Goal: Transaction & Acquisition: Purchase product/service

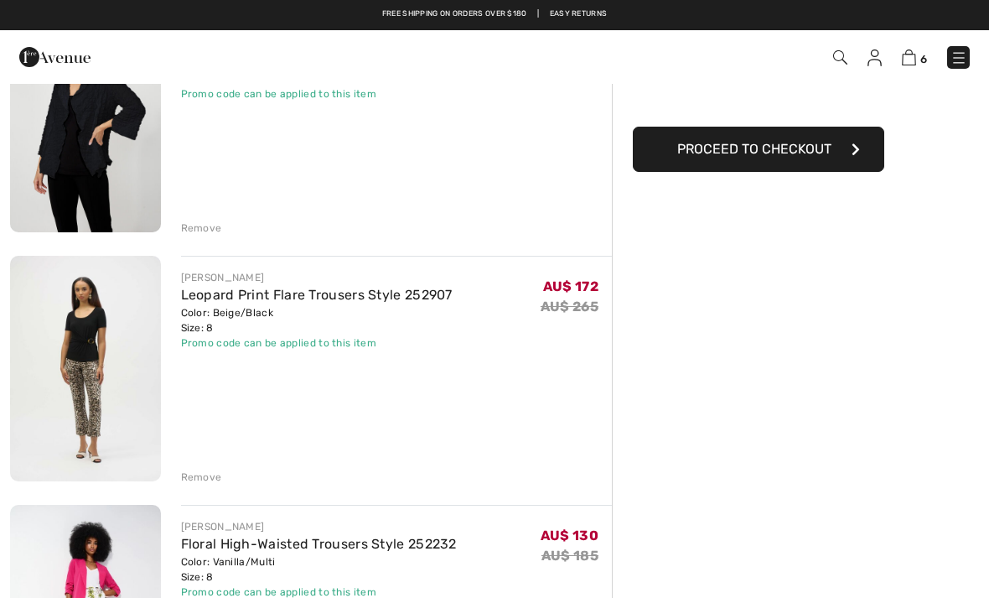
scroll to position [207, 0]
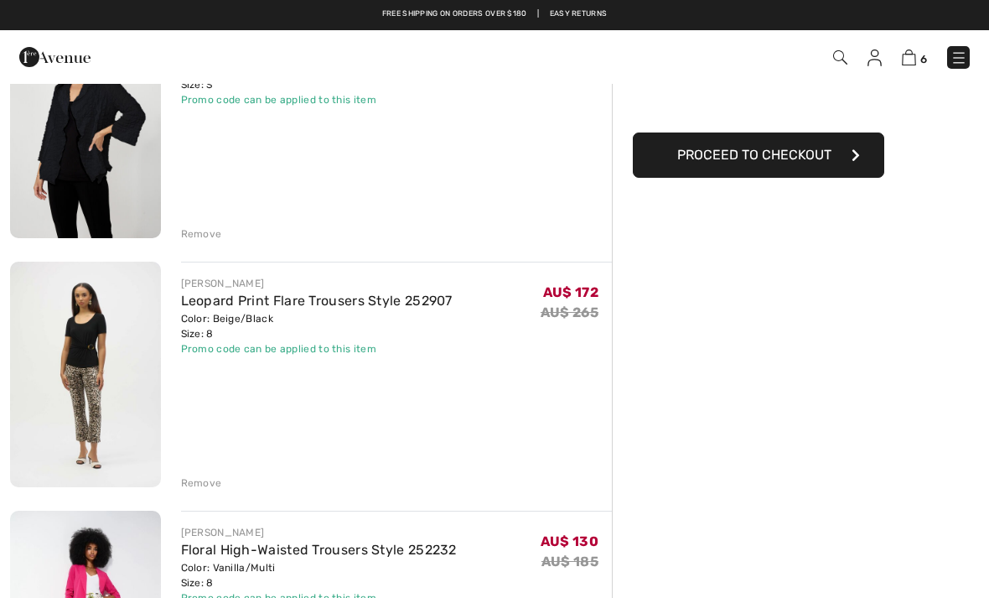
click at [72, 337] on img at bounding box center [85, 373] width 151 height 225
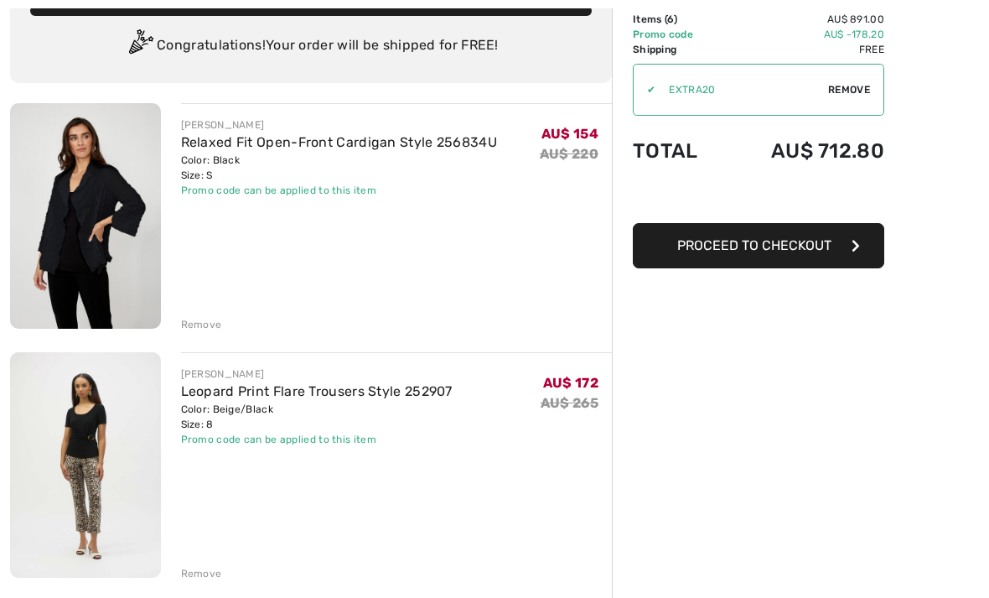
scroll to position [116, 0]
click at [204, 572] on div "Remove" at bounding box center [201, 573] width 41 height 15
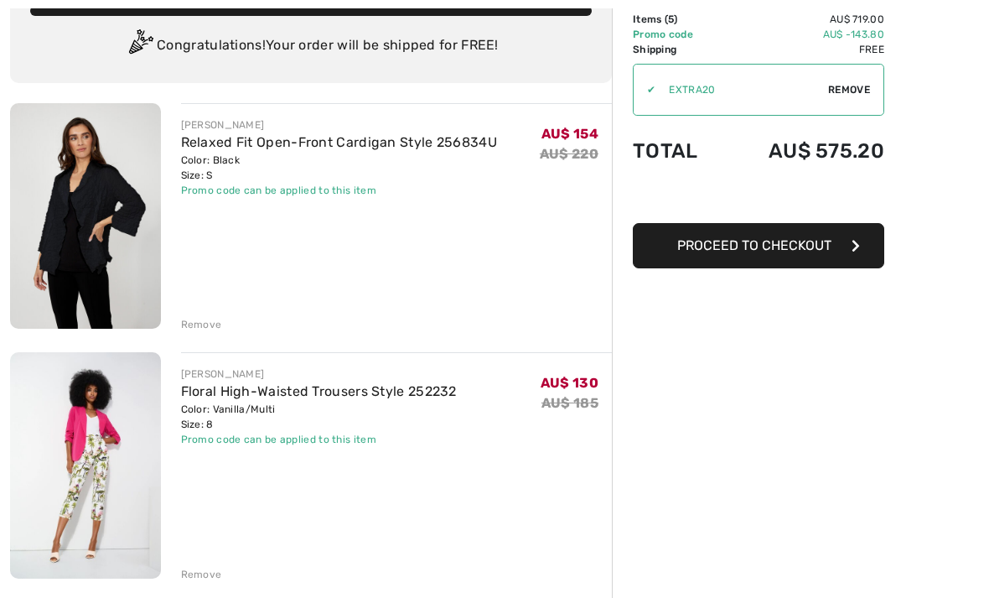
click at [205, 321] on div "Remove" at bounding box center [201, 324] width 41 height 15
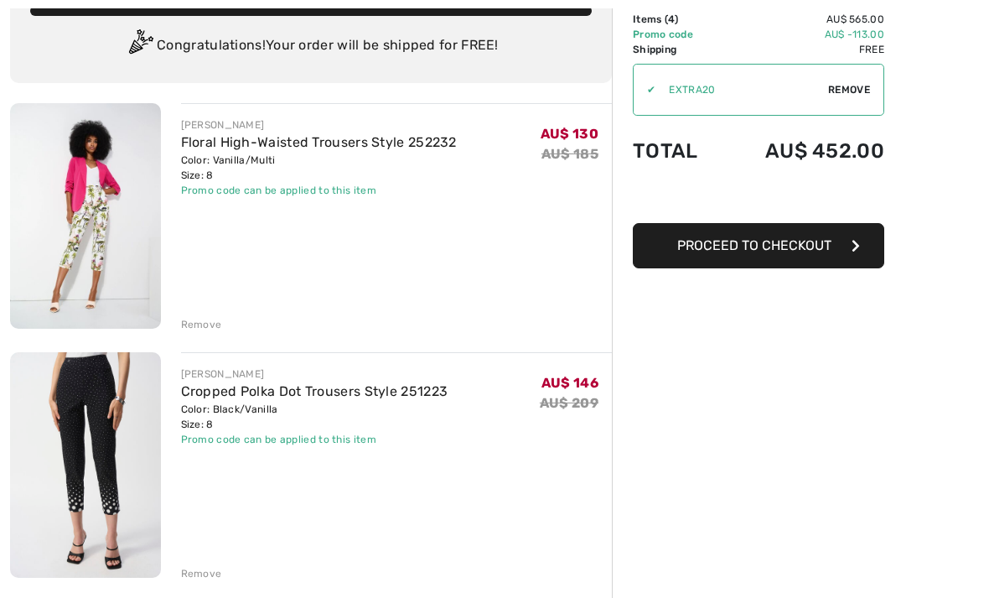
click at [203, 572] on div "Remove" at bounding box center [201, 573] width 41 height 15
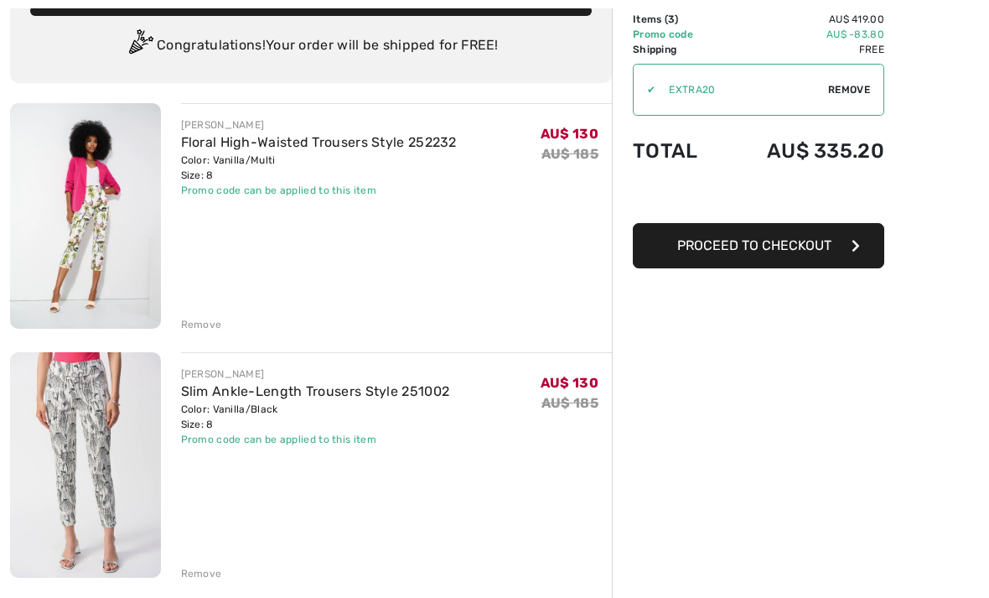
click at [816, 250] on span "Proceed to Checkout" at bounding box center [754, 245] width 154 height 16
click at [828, 223] on button "Proceed to Checkout" at bounding box center [758, 245] width 251 height 45
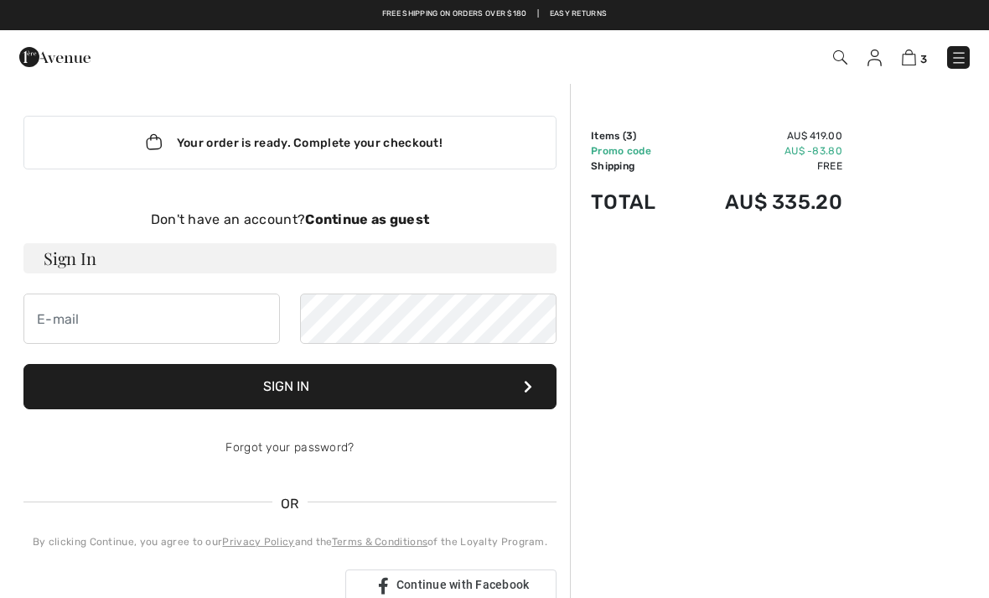
click at [303, 148] on div "Your order is ready. Complete your checkout!" at bounding box center [289, 143] width 533 height 54
click at [267, 149] on div "Your order is ready. Complete your checkout!" at bounding box center [289, 143] width 533 height 54
click at [271, 149] on div "Your order is ready. Complete your checkout!" at bounding box center [289, 143] width 533 height 54
click at [65, 310] on input "email" at bounding box center [151, 318] width 256 height 50
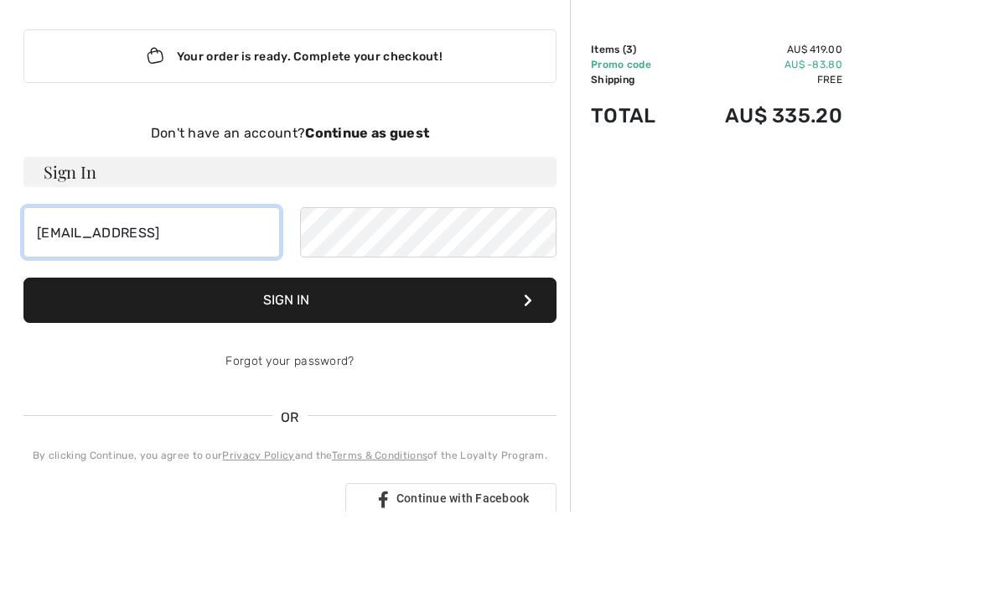
type input "lindquist131@gmail.con"
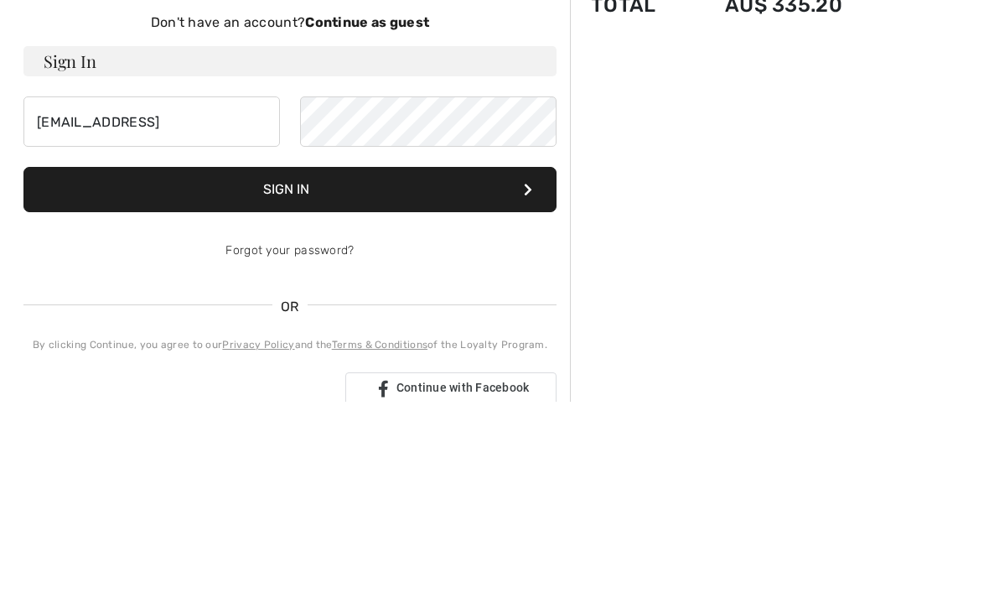
click at [271, 364] on button "Sign In" at bounding box center [289, 386] width 533 height 45
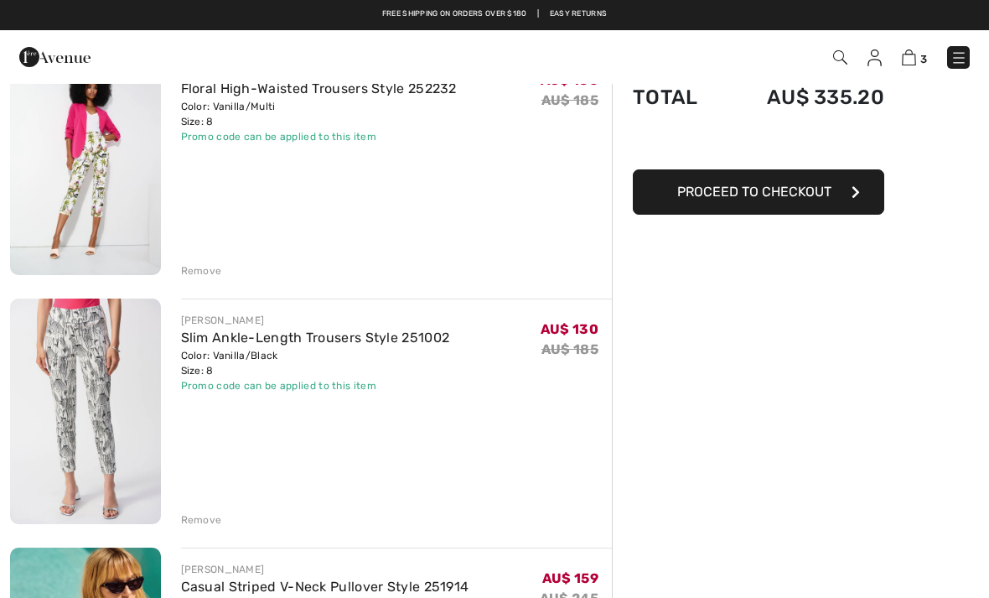
scroll to position [143, 0]
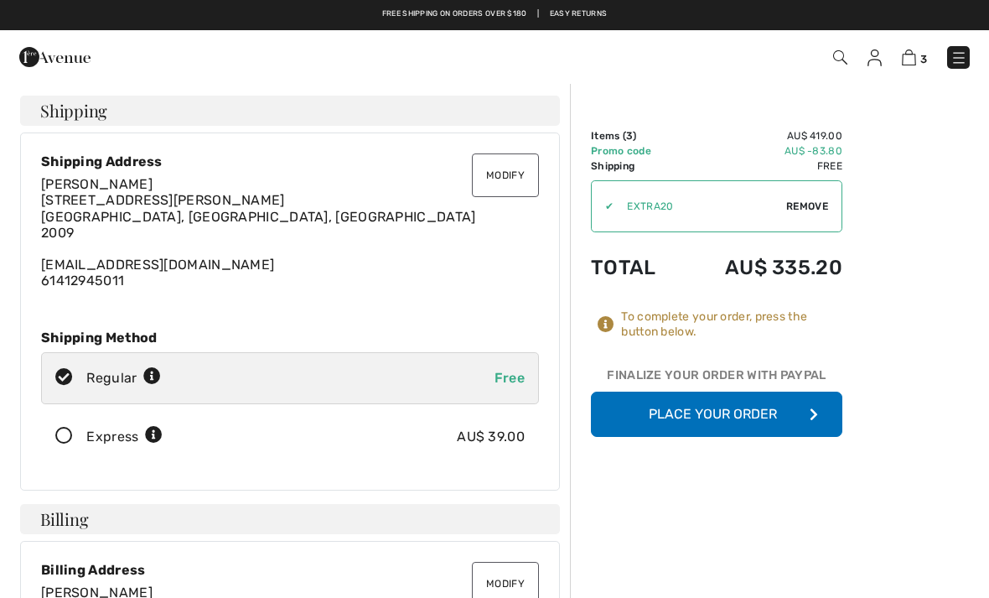
click at [660, 401] on button "Place Your Order" at bounding box center [716, 413] width 251 height 45
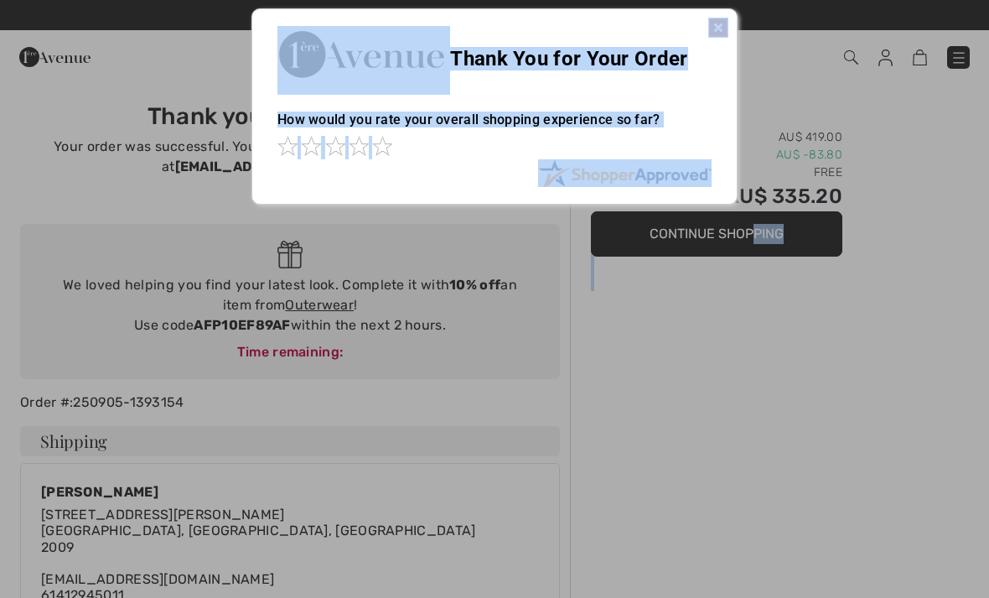
click at [679, 364] on div at bounding box center [494, 299] width 989 height 598
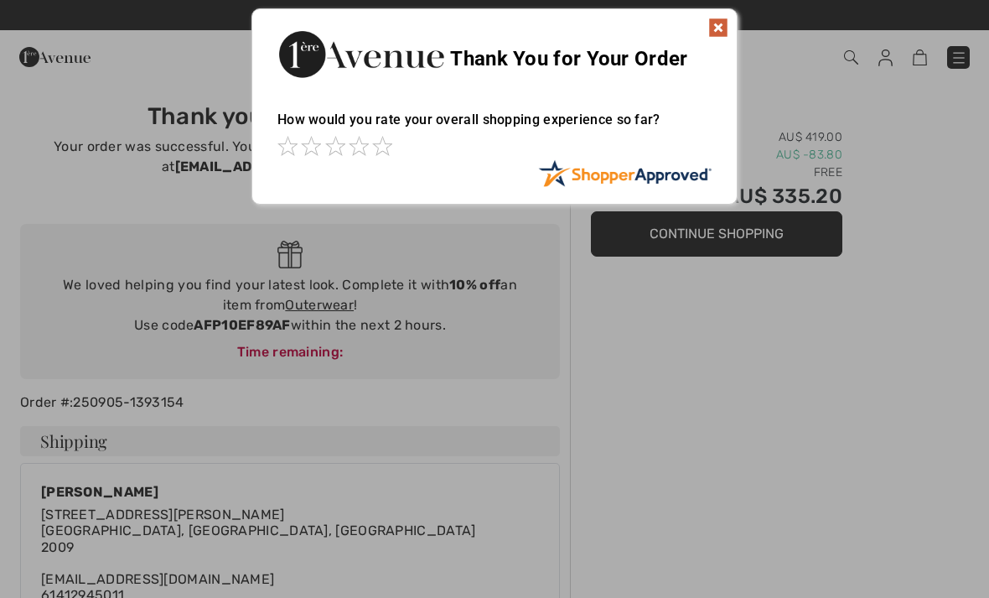
click at [713, 26] on img at bounding box center [718, 28] width 20 height 20
